Goal: Task Accomplishment & Management: Manage account settings

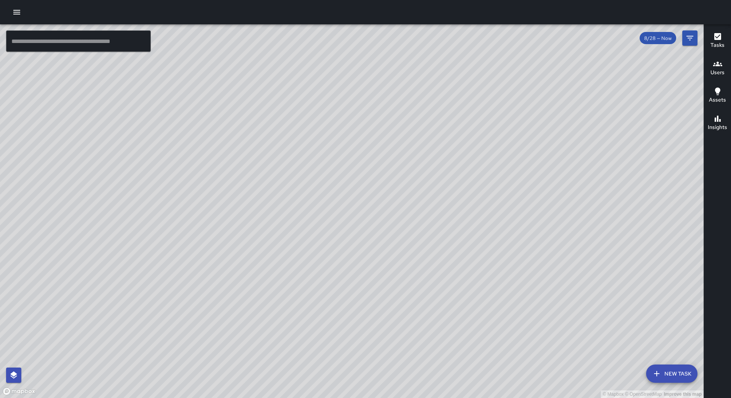
click at [372, 305] on div "© Mapbox © OpenStreetMap Improve this map" at bounding box center [352, 211] width 704 height 374
drag, startPoint x: 438, startPoint y: 151, endPoint x: 390, endPoint y: 207, distance: 73.5
click at [390, 207] on div "© Mapbox © OpenStreetMap Improve this map" at bounding box center [352, 211] width 704 height 374
drag, startPoint x: 437, startPoint y: 181, endPoint x: 347, endPoint y: 285, distance: 138.2
click at [347, 285] on div "© Mapbox © OpenStreetMap Improve this map" at bounding box center [352, 211] width 704 height 374
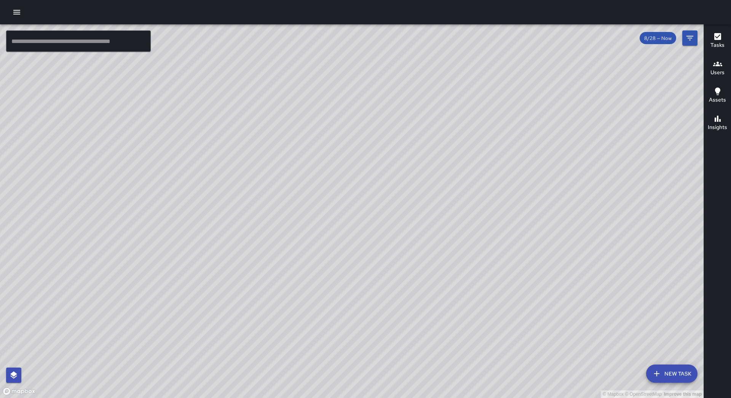
click at [25, 18] on div at bounding box center [365, 12] width 731 height 24
click at [21, 13] on icon "button" at bounding box center [16, 12] width 9 height 9
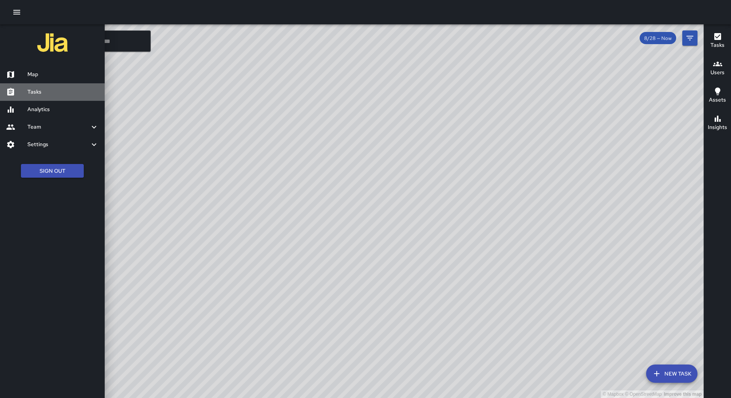
click at [38, 91] on h6 "Tasks" at bounding box center [62, 92] width 71 height 8
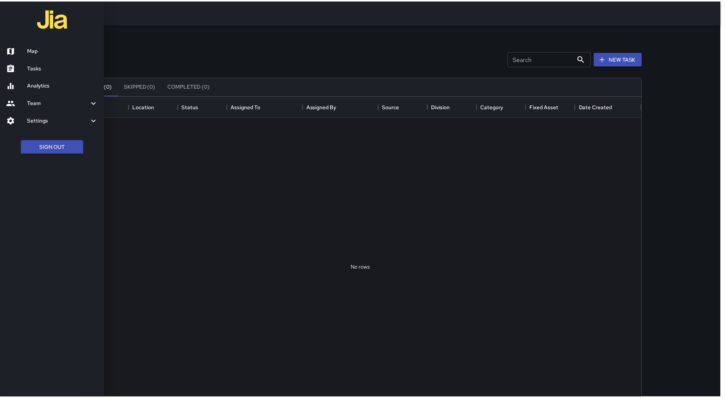
scroll to position [317, 560]
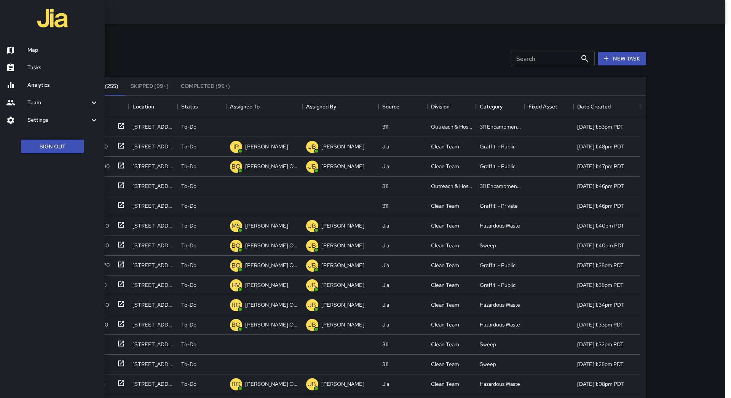
click at [264, 106] on div at bounding box center [365, 199] width 731 height 398
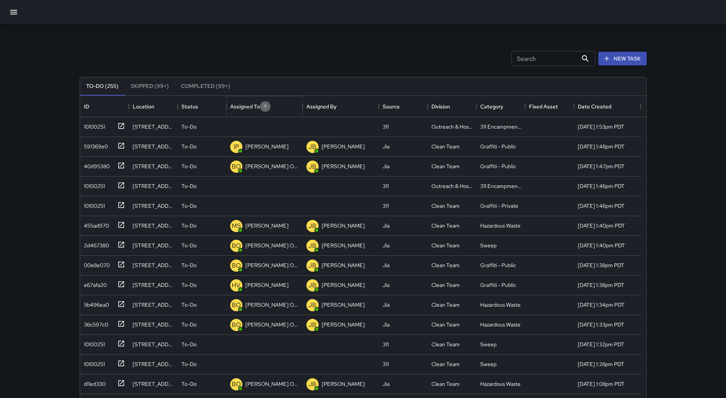
click at [264, 107] on icon "Sort" at bounding box center [265, 106] width 7 height 7
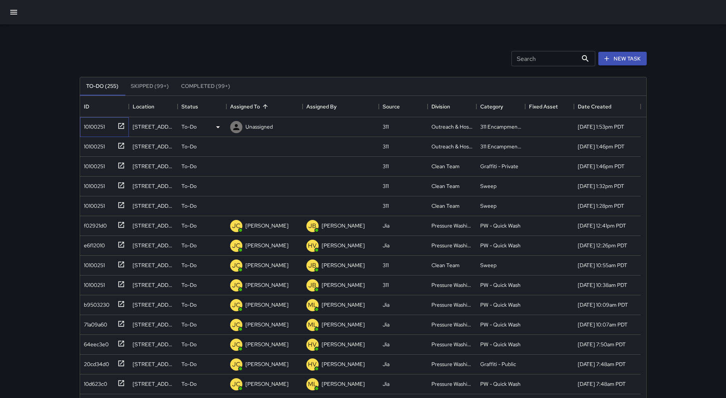
click at [90, 122] on div "10100251" at bounding box center [93, 125] width 24 height 11
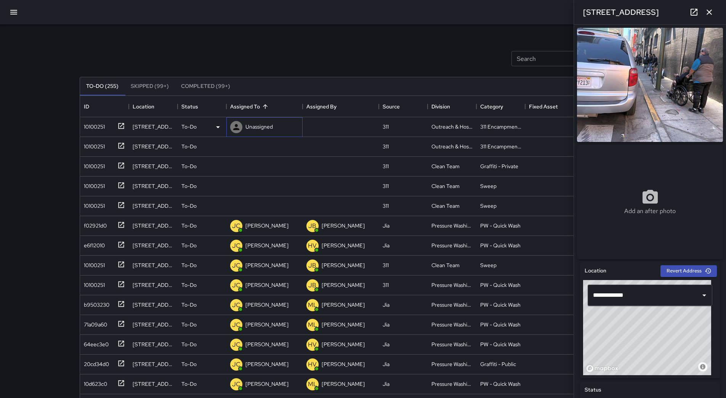
click at [249, 123] on p "Unassigned" at bounding box center [258, 127] width 27 height 8
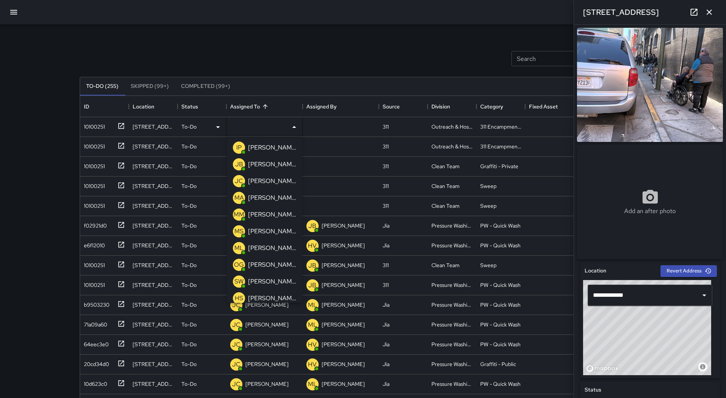
scroll to position [76, 0]
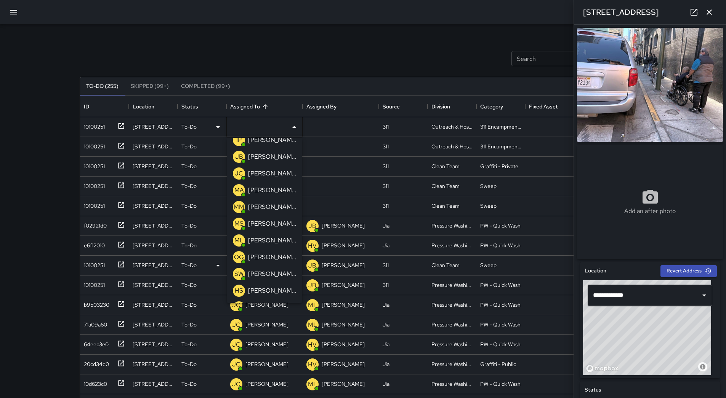
click at [270, 241] on p "[PERSON_NAME]" at bounding box center [272, 240] width 48 height 9
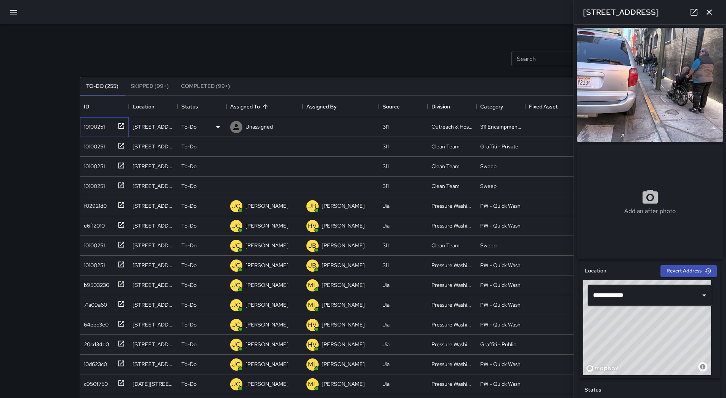
click at [105, 125] on div "10100251" at bounding box center [93, 125] width 24 height 11
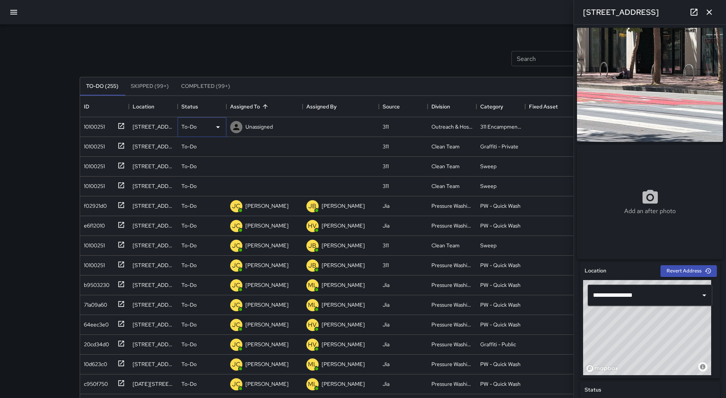
click at [209, 128] on div "To-Do" at bounding box center [201, 127] width 41 height 9
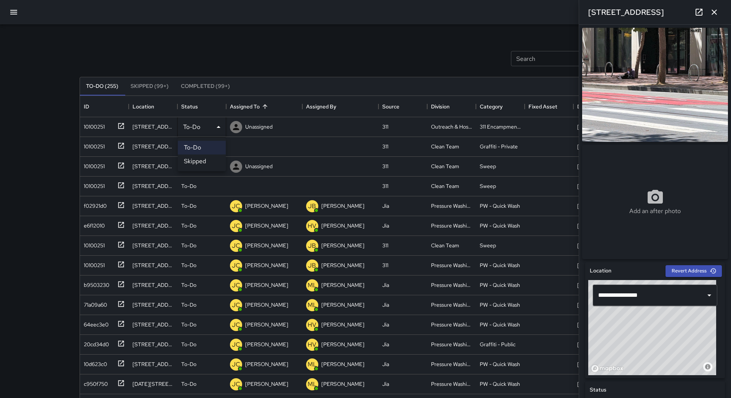
click at [211, 158] on li "Skipped" at bounding box center [202, 162] width 48 height 14
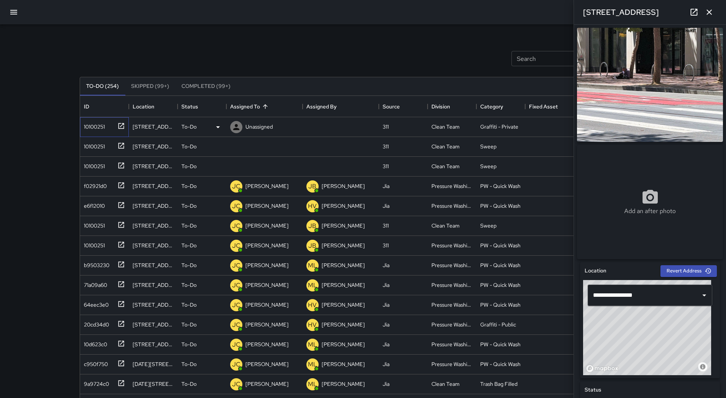
click at [96, 129] on div "10100251" at bounding box center [93, 125] width 24 height 11
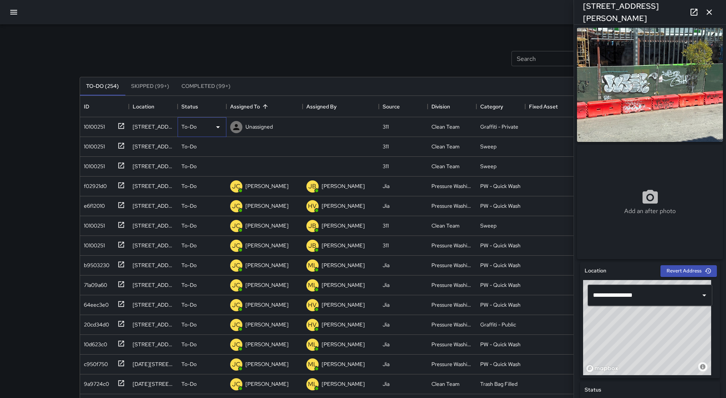
click at [209, 126] on div "To-Do" at bounding box center [201, 127] width 41 height 9
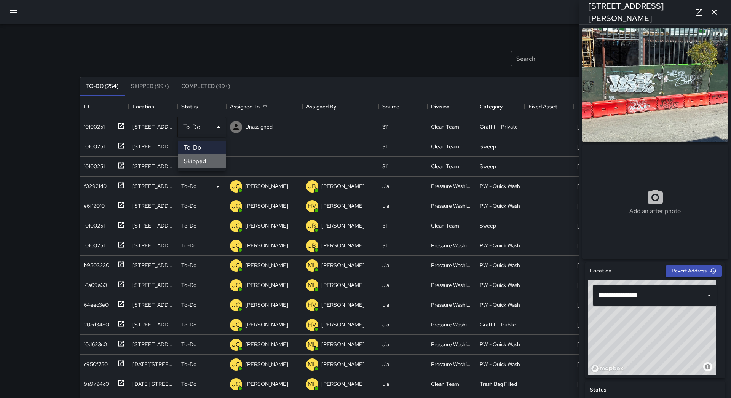
drag, startPoint x: 203, startPoint y: 156, endPoint x: 181, endPoint y: 157, distance: 22.1
click at [203, 157] on li "Skipped" at bounding box center [202, 162] width 48 height 14
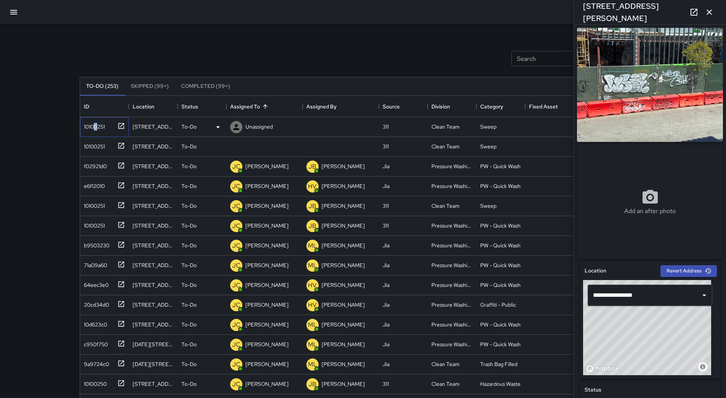
click at [96, 126] on div "10100251" at bounding box center [93, 125] width 24 height 11
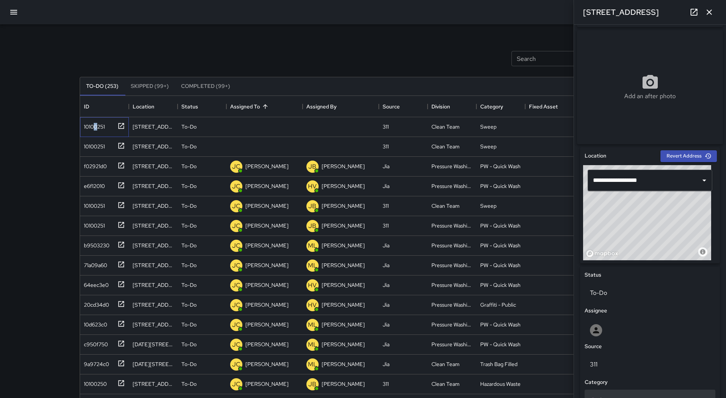
scroll to position [285, 0]
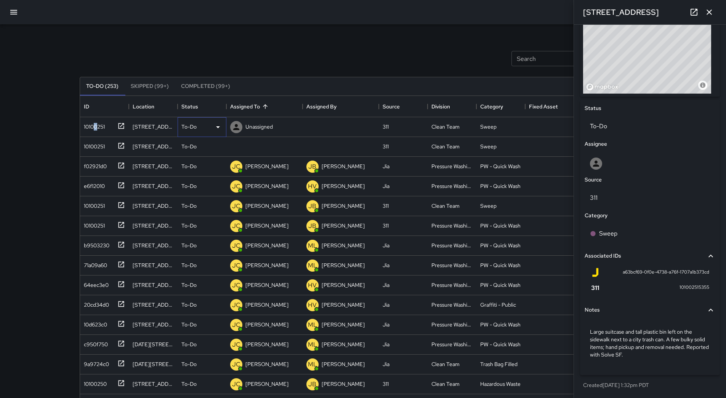
click at [222, 127] on icon at bounding box center [217, 127] width 9 height 9
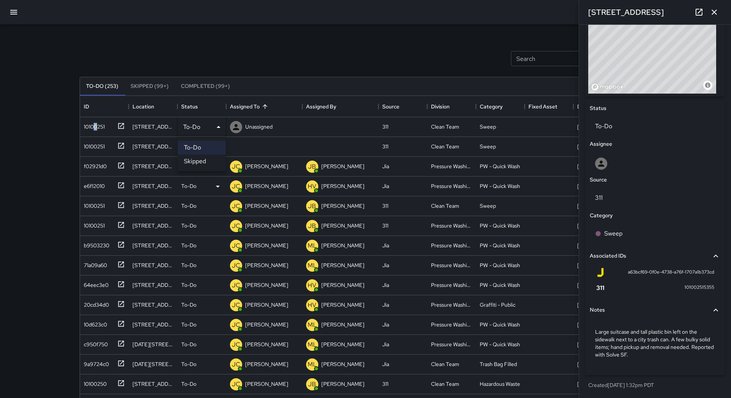
drag, startPoint x: 213, startPoint y: 160, endPoint x: 196, endPoint y: 159, distance: 16.8
click at [212, 160] on li "Skipped" at bounding box center [202, 162] width 48 height 14
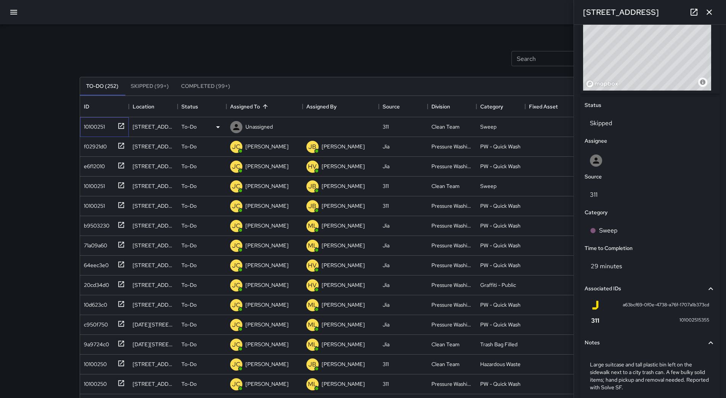
click at [83, 125] on div "10100251" at bounding box center [93, 125] width 24 height 11
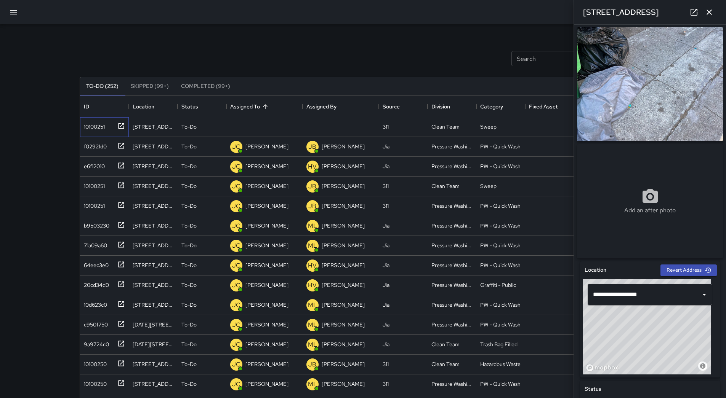
scroll to position [0, 0]
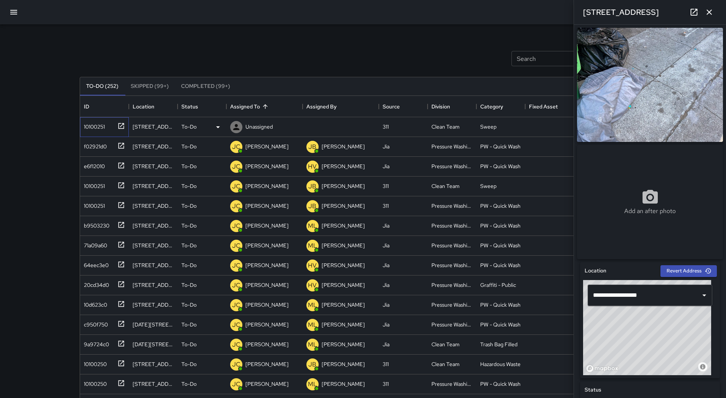
click at [110, 123] on div "10100251" at bounding box center [103, 125] width 44 height 13
click at [266, 128] on p "Unassigned" at bounding box center [258, 127] width 27 height 8
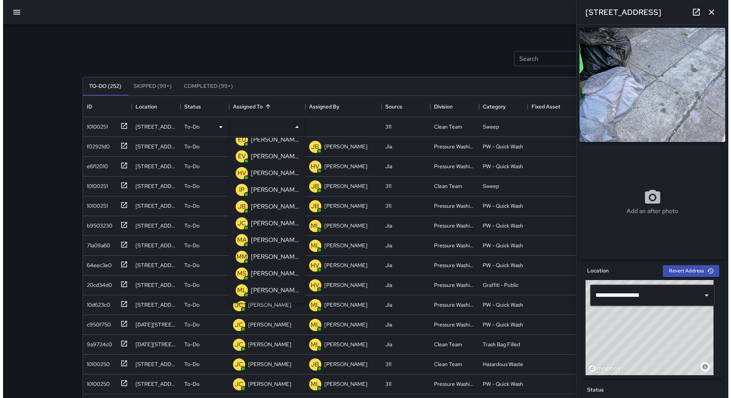
scroll to position [38, 0]
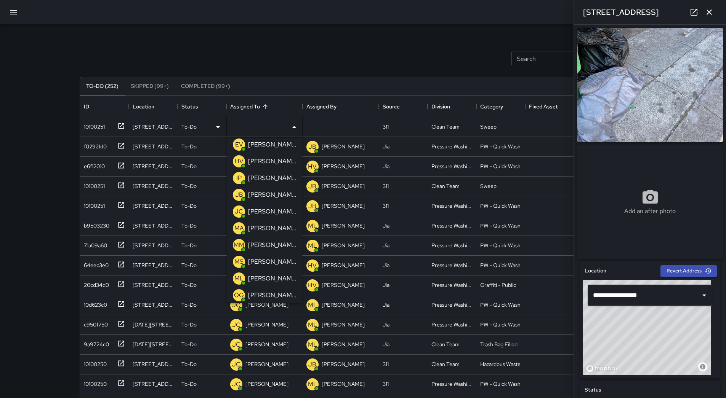
click at [277, 258] on p "[PERSON_NAME]" at bounding box center [272, 262] width 48 height 9
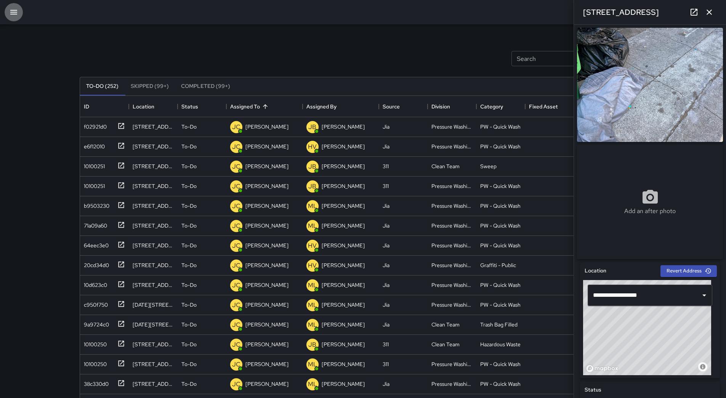
click at [18, 14] on icon "button" at bounding box center [13, 12] width 9 height 9
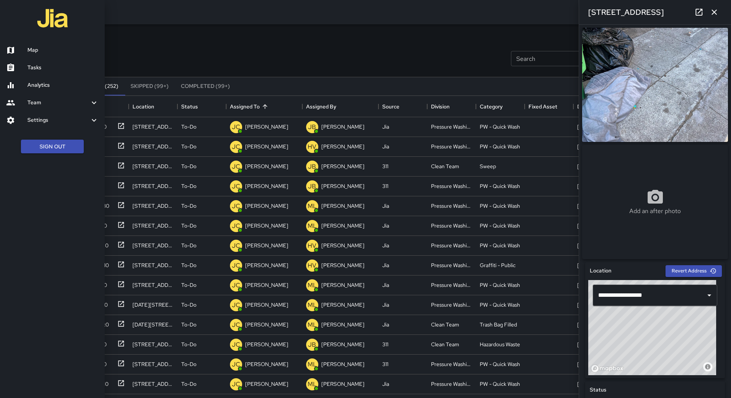
click at [38, 45] on link "Map" at bounding box center [52, 51] width 105 height 18
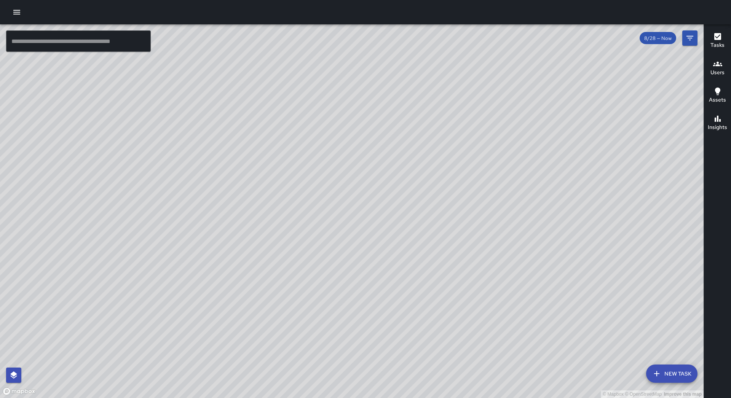
drag, startPoint x: 385, startPoint y: 292, endPoint x: 382, endPoint y: 256, distance: 36.3
click at [382, 256] on div "© Mapbox © OpenStreetMap Improve this map" at bounding box center [352, 211] width 704 height 374
